Goal: Task Accomplishment & Management: Manage account settings

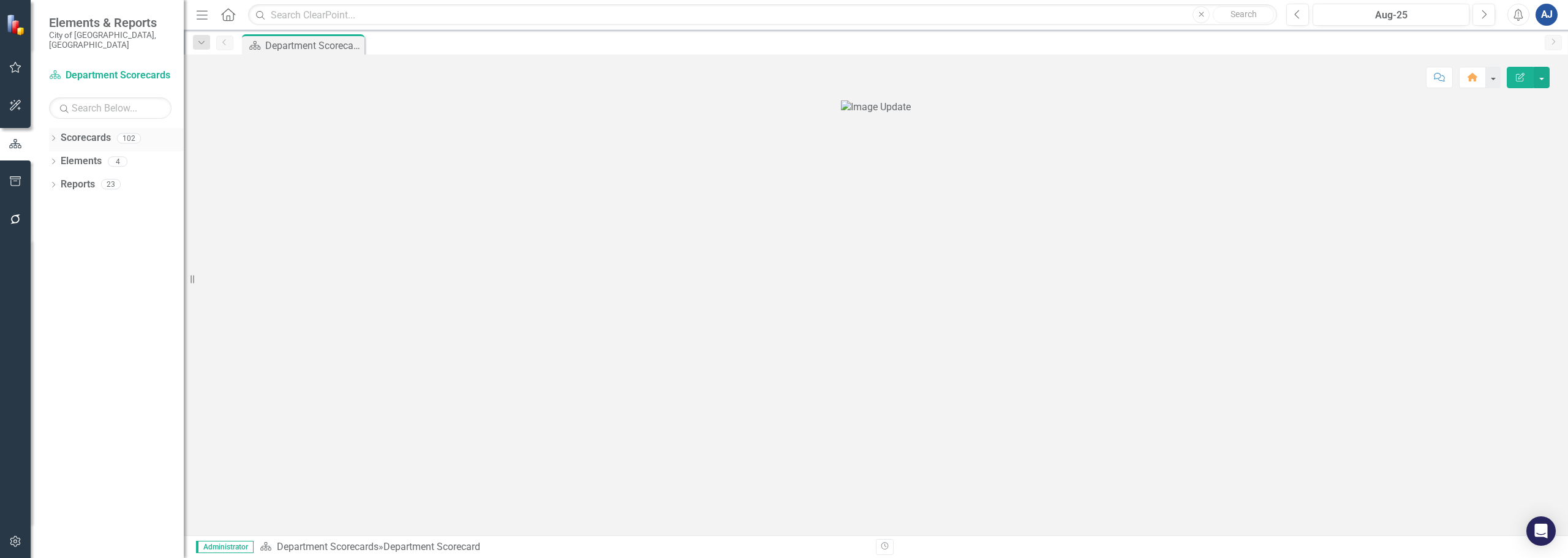
click at [55, 136] on icon "Dropdown" at bounding box center [53, 139] width 9 height 6
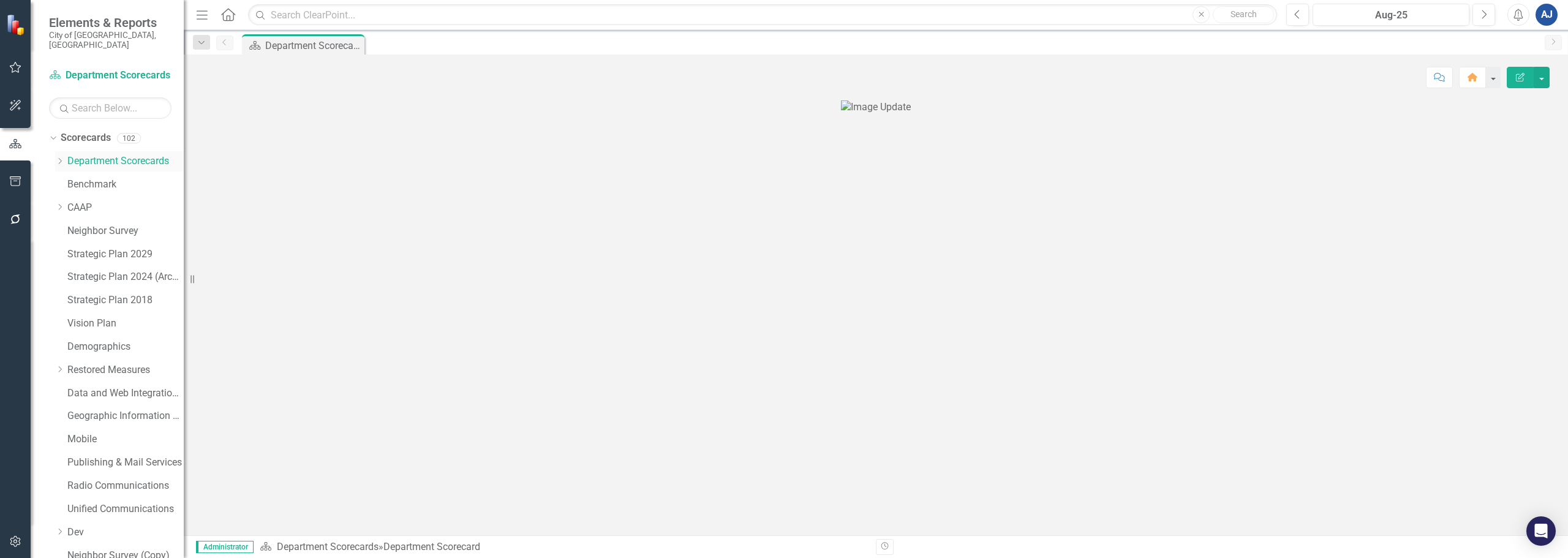
click at [62, 157] on icon "Dropdown" at bounding box center [59, 160] width 9 height 7
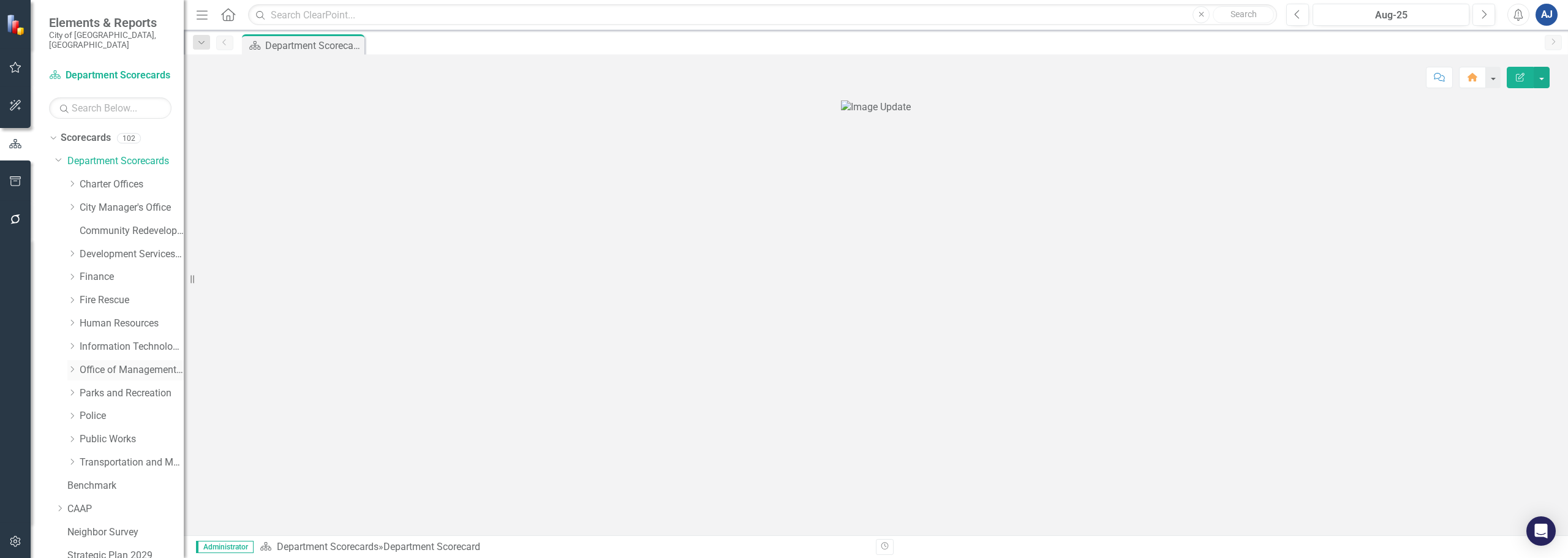
click at [71, 366] on icon "Dropdown" at bounding box center [71, 369] width 9 height 7
click at [119, 411] on link "Strategy and Innovation" at bounding box center [137, 415] width 92 height 14
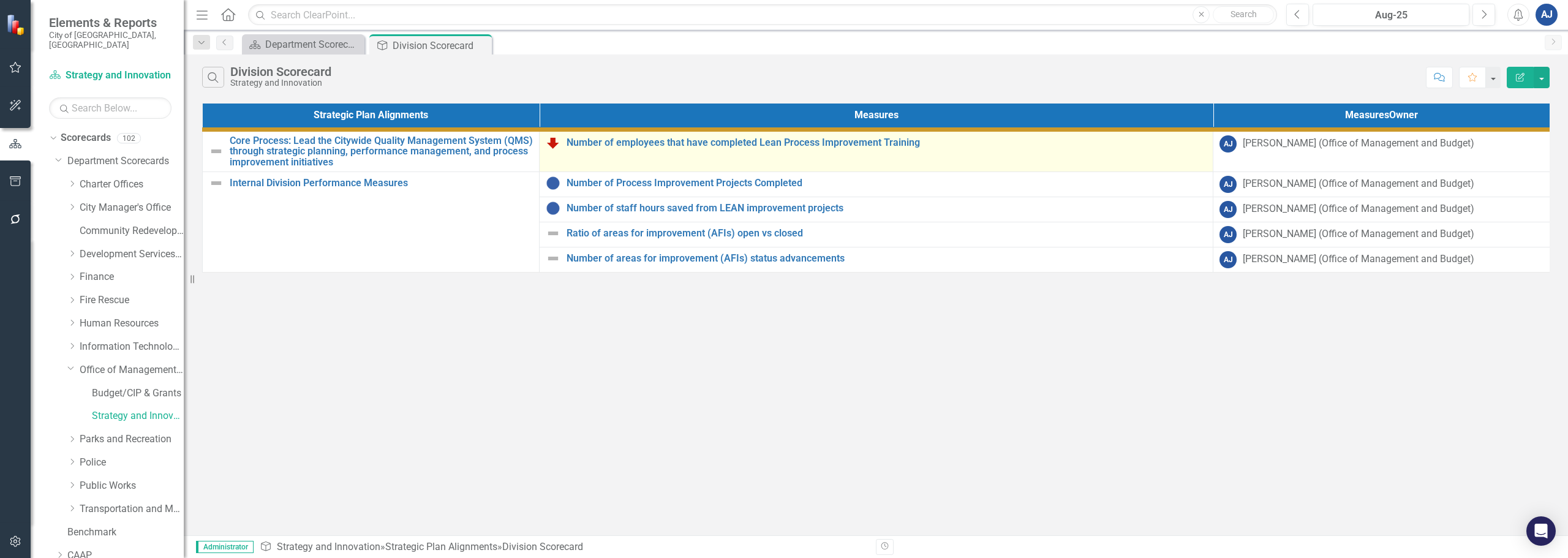
click at [627, 134] on td "Number of employees that have completed Lean Process Improvement Training Link …" at bounding box center [876, 151] width 674 height 42
click at [628, 135] on div "Number of employees that have completed Lean Process Improvement Training" at bounding box center [876, 143] width 661 height 15
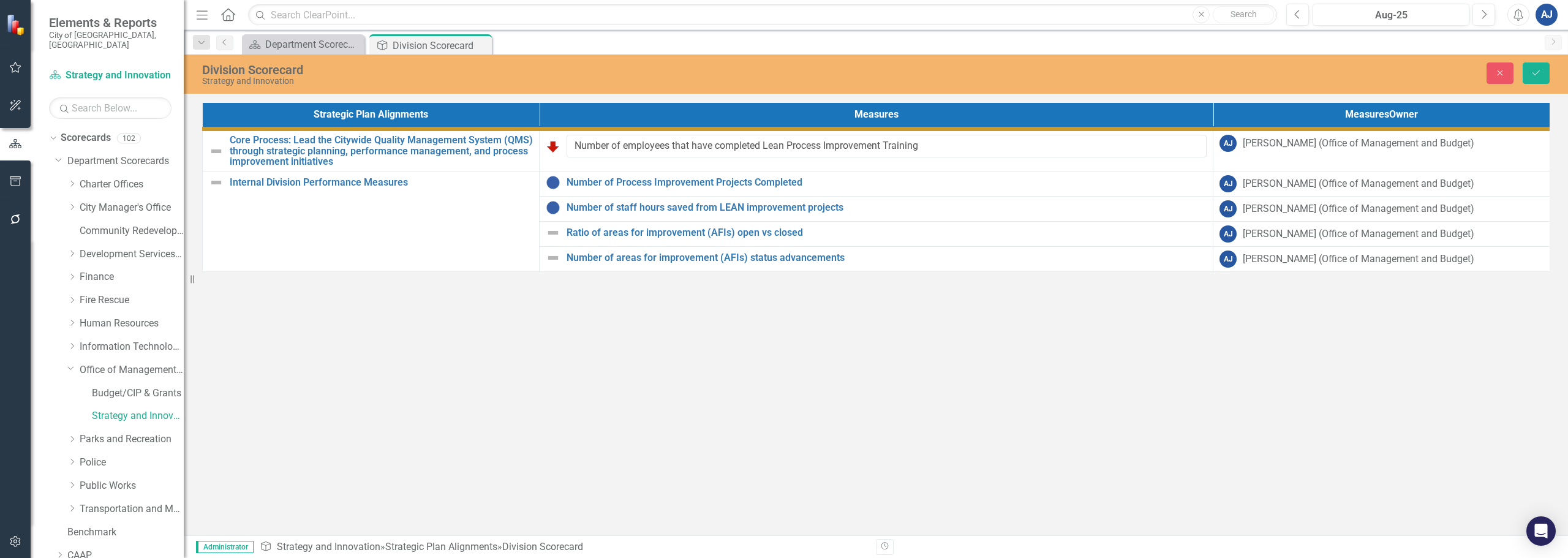
click at [637, 468] on div "Division Scorecard Strategy and Innovation Close Save Strategic Plan Alignments…" at bounding box center [876, 295] width 1385 height 481
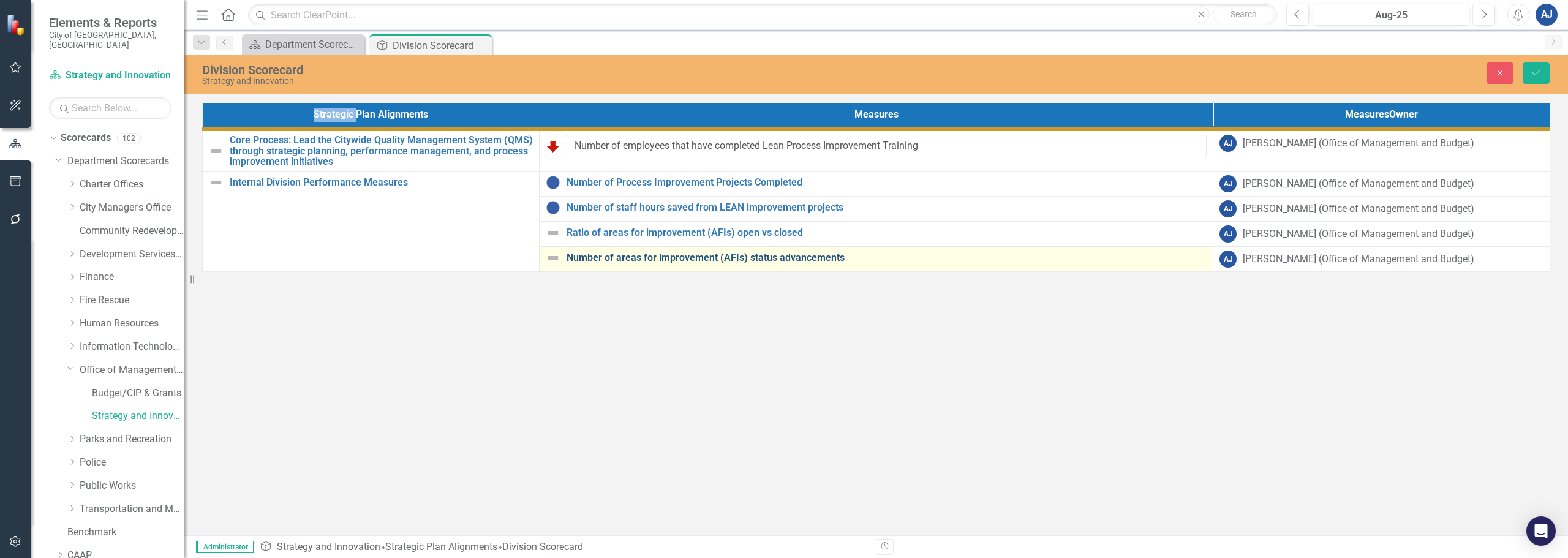
drag, startPoint x: 637, startPoint y: 468, endPoint x: 590, endPoint y: 259, distance: 214.2
click at [637, 466] on div "Division Scorecard Strategy and Innovation Close Save Strategic Plan Alignments…" at bounding box center [876, 295] width 1385 height 481
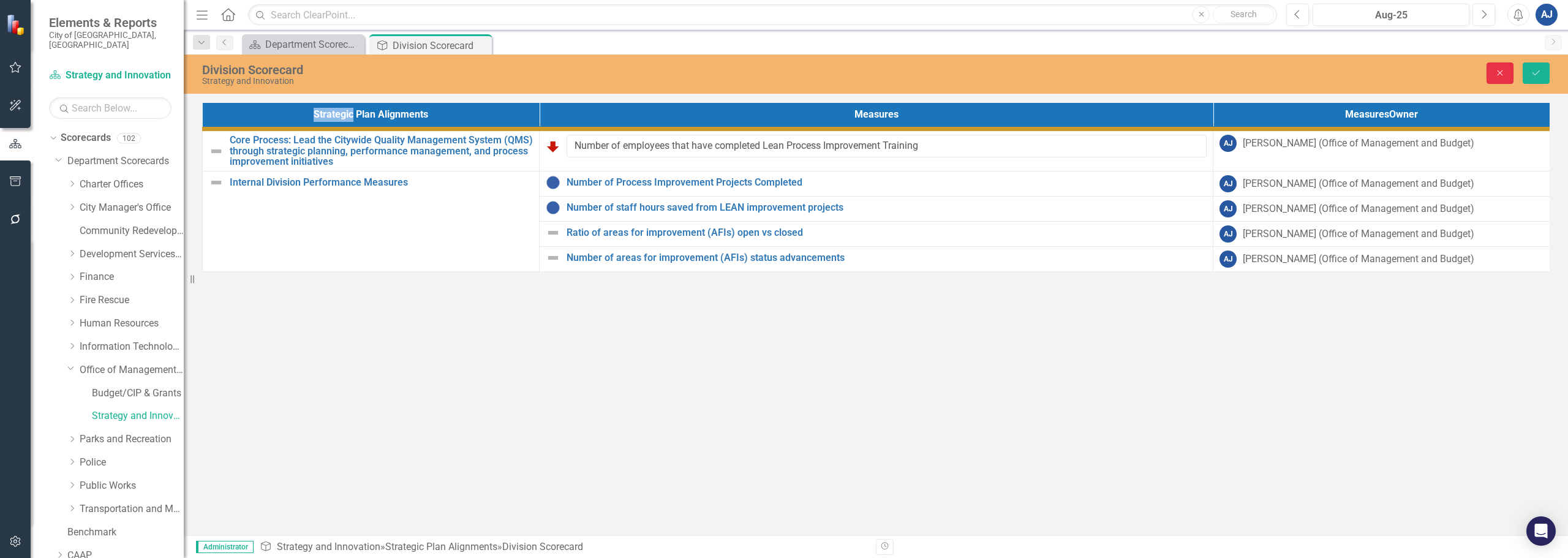
click at [1502, 75] on icon "button" at bounding box center [1500, 73] width 6 height 6
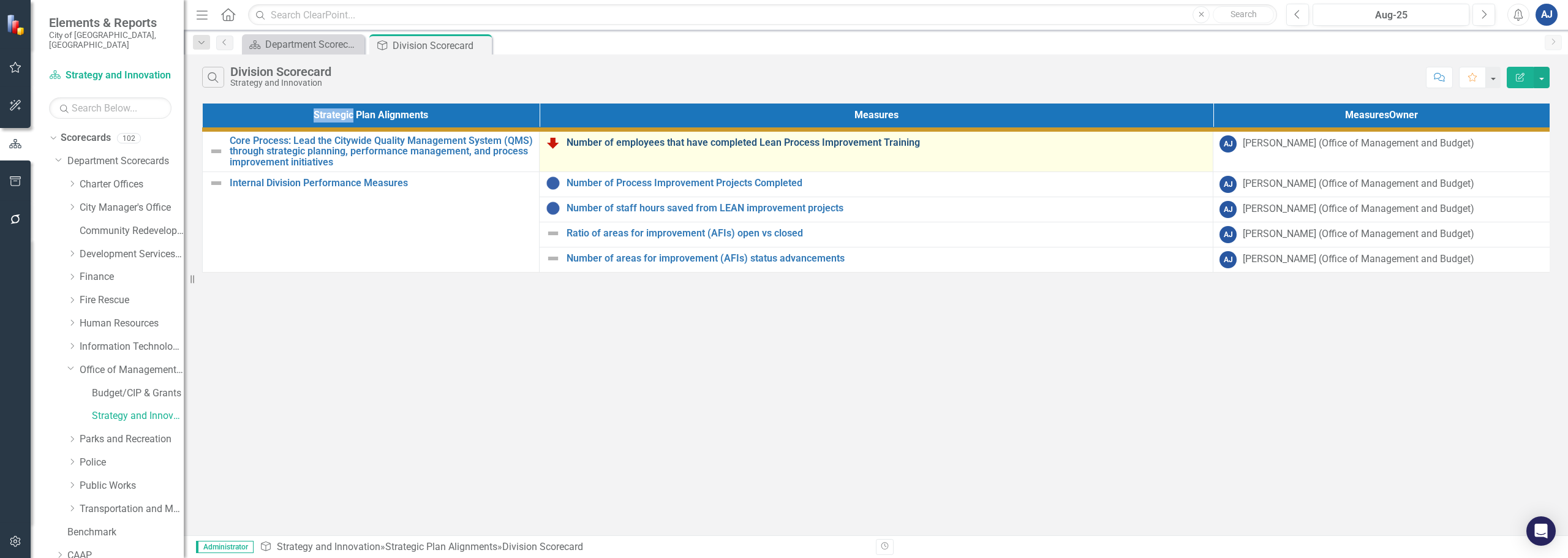
click at [651, 141] on link "Number of employees that have completed Lean Process Improvement Training" at bounding box center [887, 143] width 640 height 11
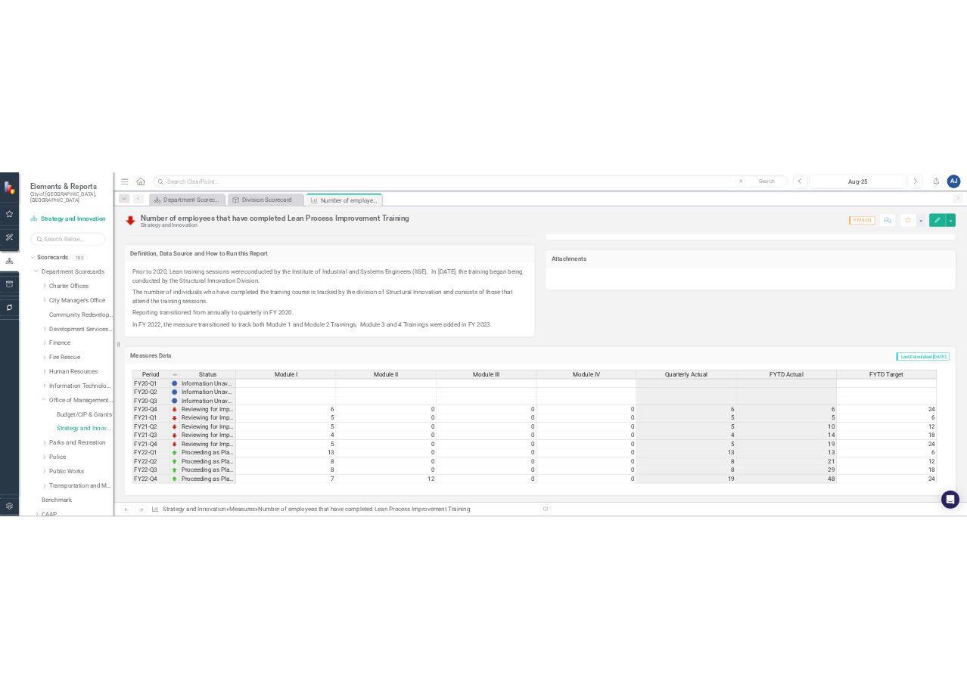
scroll to position [208, 0]
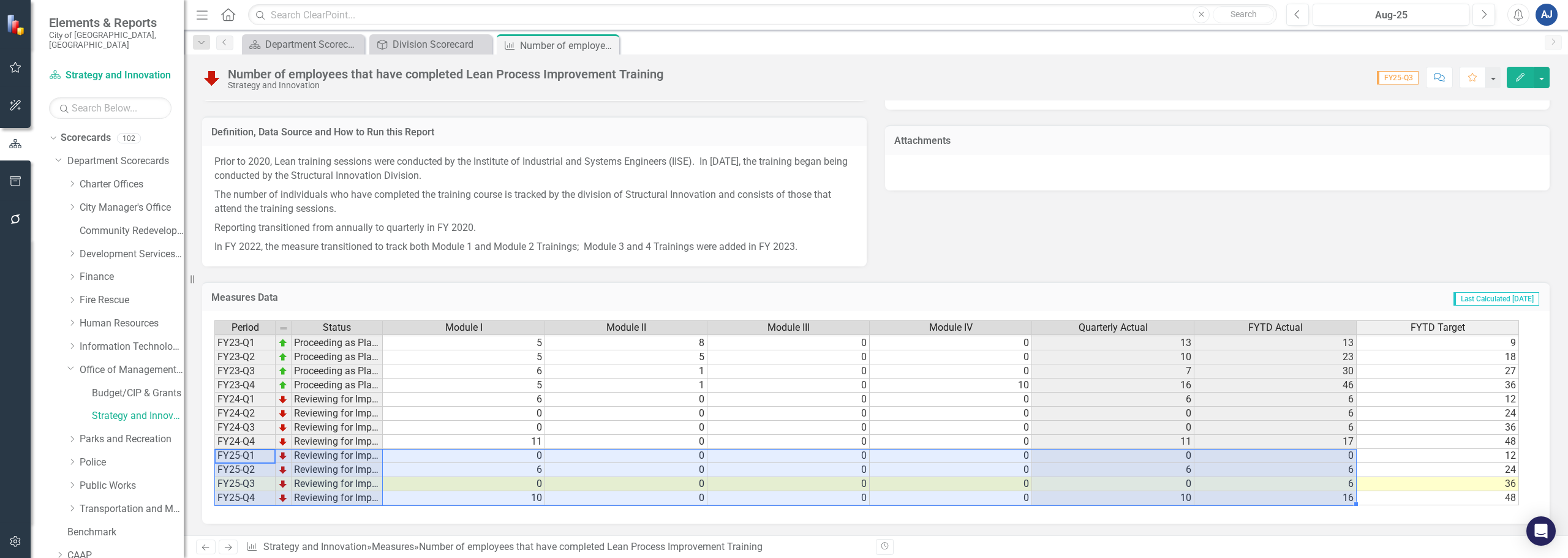
drag, startPoint x: 238, startPoint y: 454, endPoint x: 1247, endPoint y: 494, distance: 1009.8
click at [1247, 494] on div "Period Status Module I Module II Module III Module IV Quarterly Actual FYTD Act…" at bounding box center [871, 413] width 1314 height 185
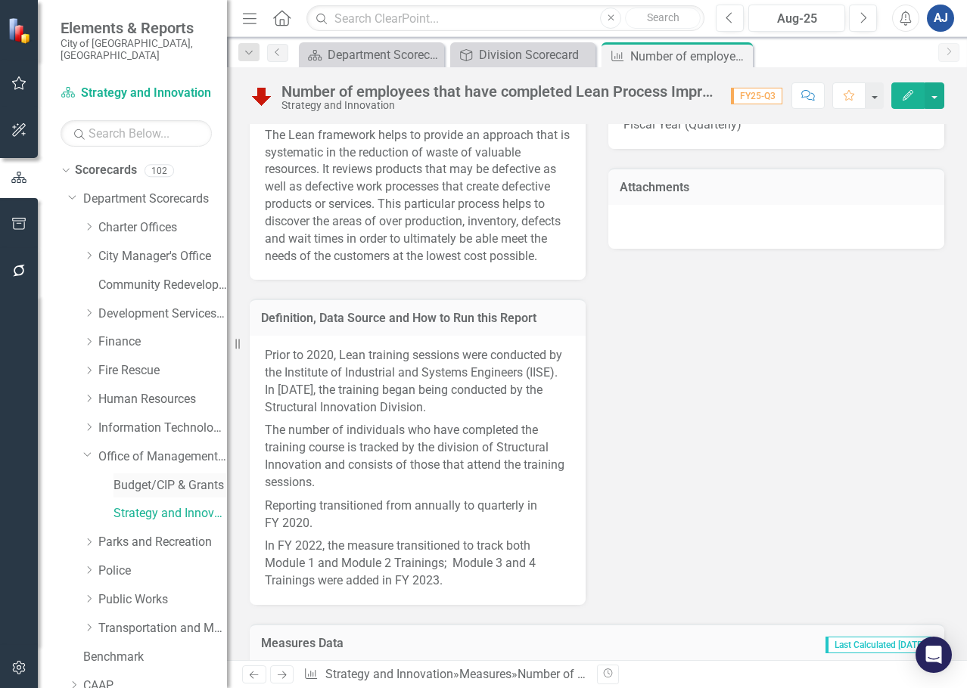
click at [149, 482] on link "Budget/CIP & Grants" at bounding box center [169, 485] width 113 height 17
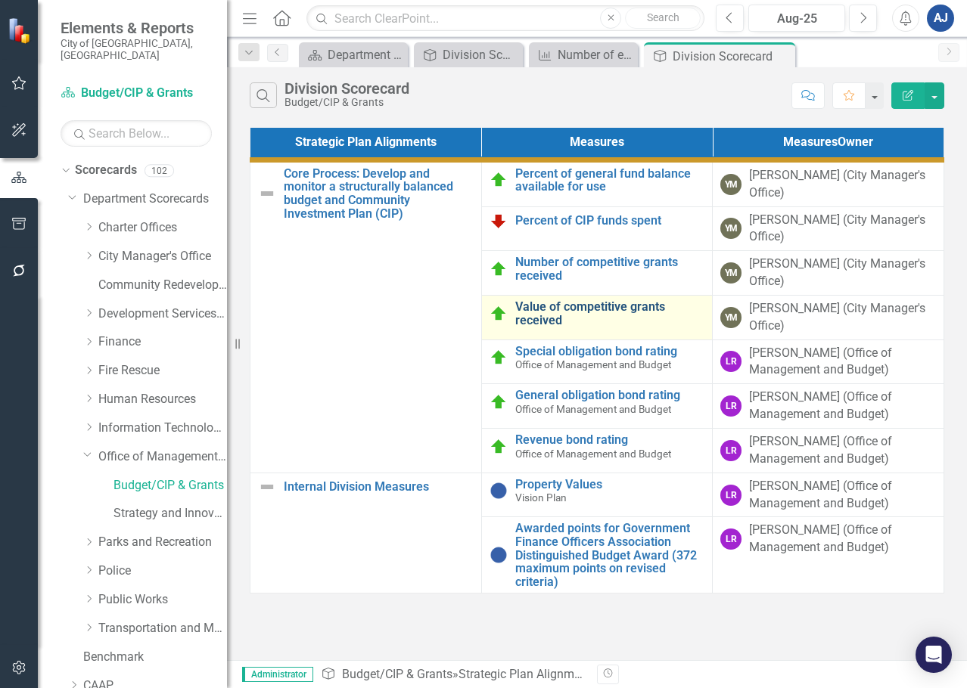
click at [601, 315] on link "Value of competitive grants received" at bounding box center [610, 313] width 190 height 26
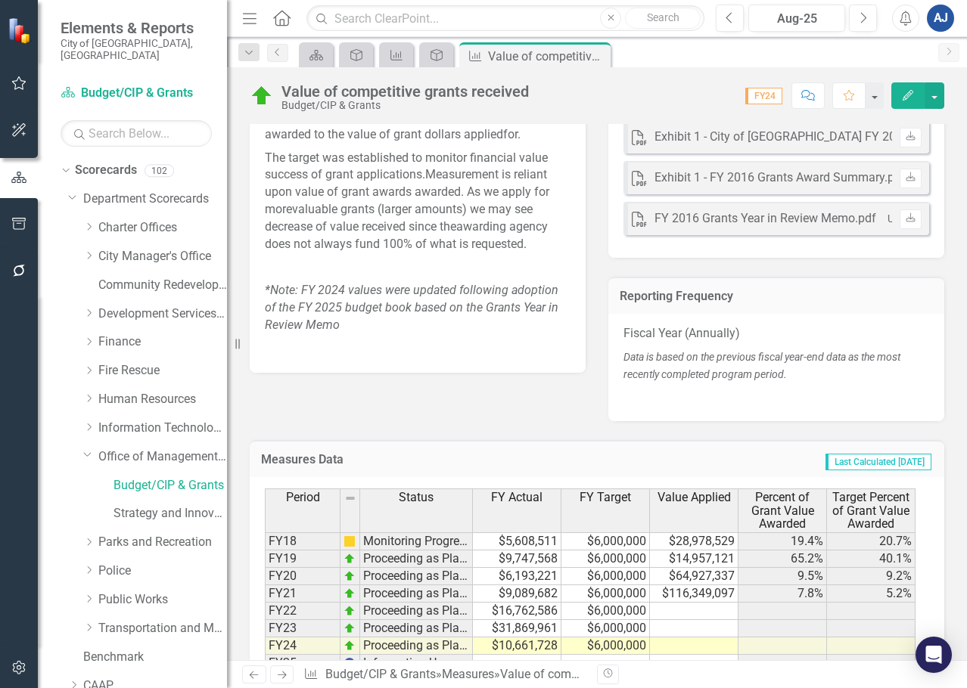
scroll to position [776, 0]
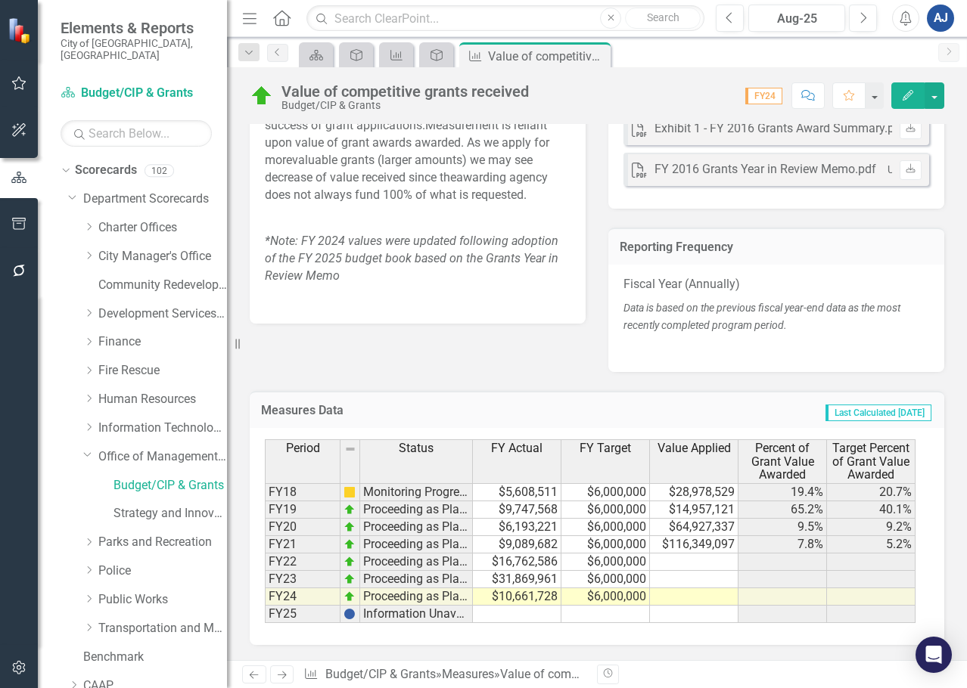
click at [548, 600] on td "$10,661,728" at bounding box center [517, 596] width 89 height 17
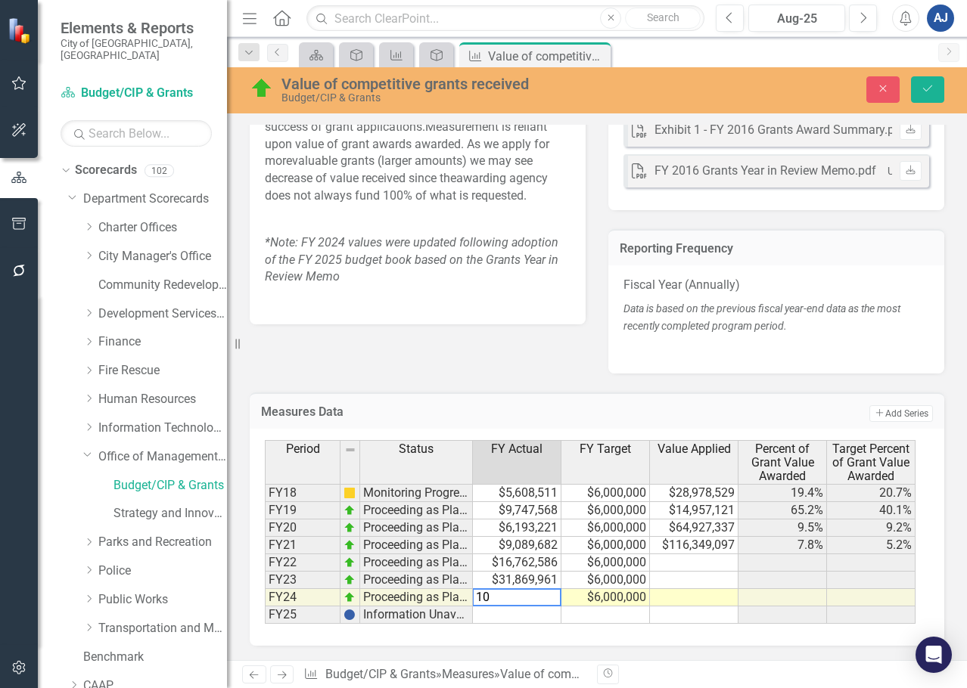
type textarea "1"
type textarea "22151516"
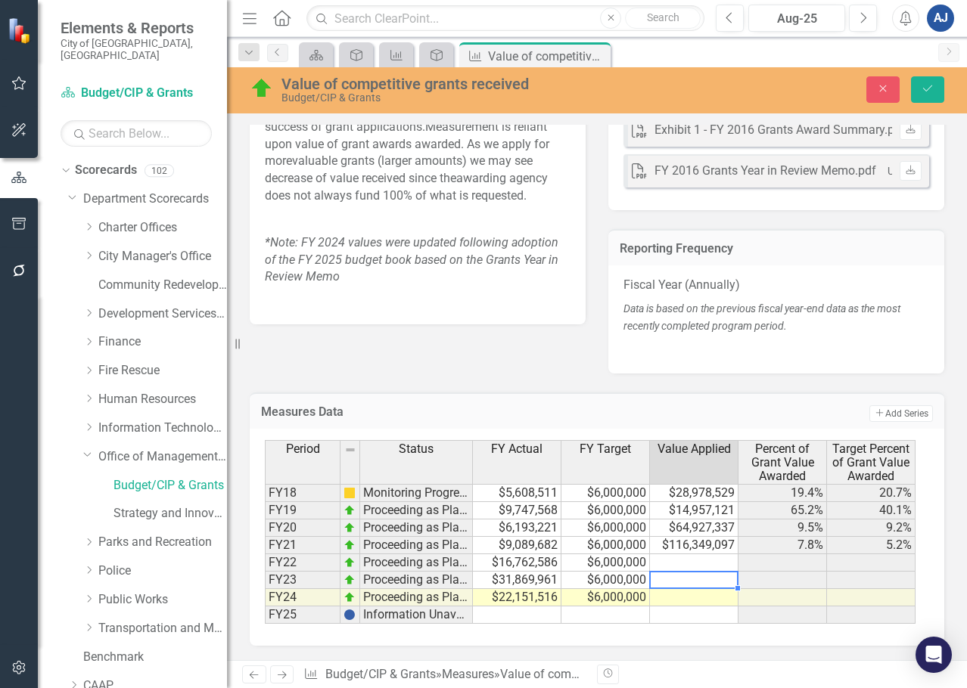
click at [265, 573] on div "Period Status FY Actual FY Target Value Applied Percent of Grant Value Awarded …" at bounding box center [265, 532] width 0 height 184
click at [939, 89] on button "Save" at bounding box center [927, 89] width 33 height 26
